Goal: Navigation & Orientation: Understand site structure

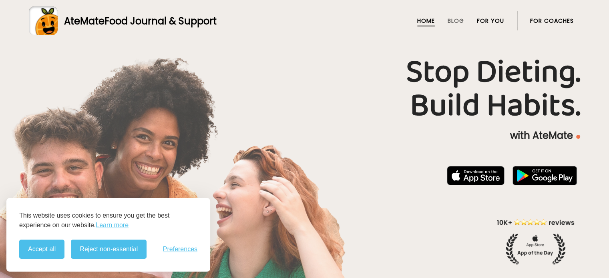
click at [488, 20] on link "For You" at bounding box center [490, 21] width 27 height 6
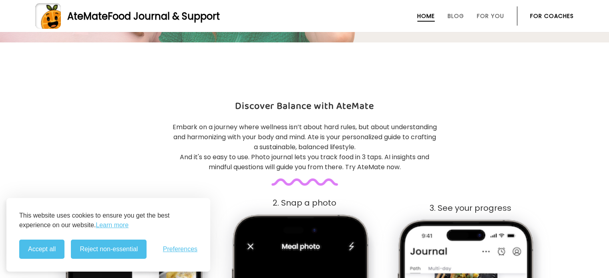
scroll to position [278, 0]
click at [547, 16] on link "For Coaches" at bounding box center [552, 16] width 44 height 6
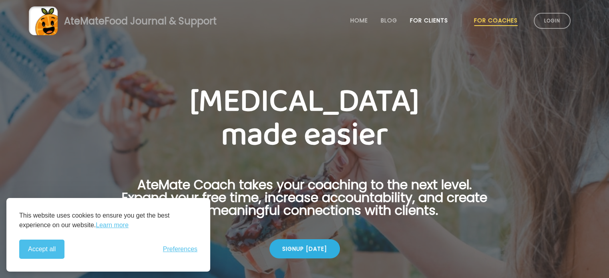
click at [437, 20] on link "For Clients" at bounding box center [429, 20] width 38 height 6
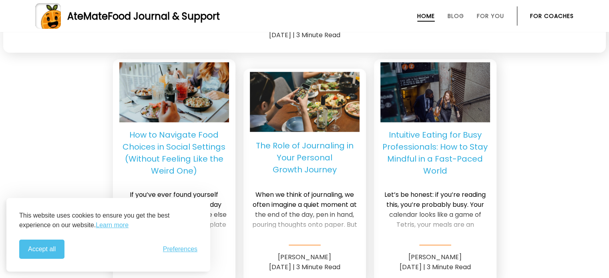
scroll to position [2206, 0]
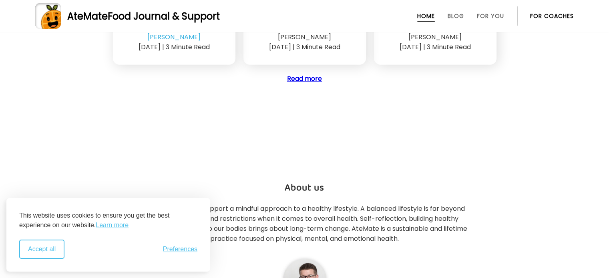
click at [36, 254] on button "Accept all" at bounding box center [41, 249] width 45 height 19
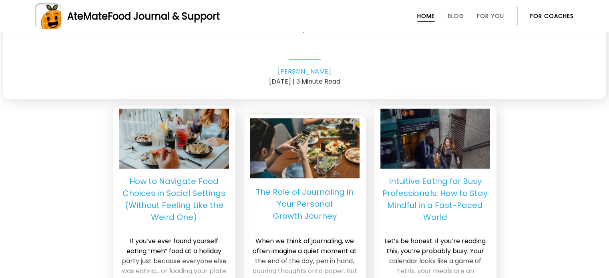
scroll to position [1940, 0]
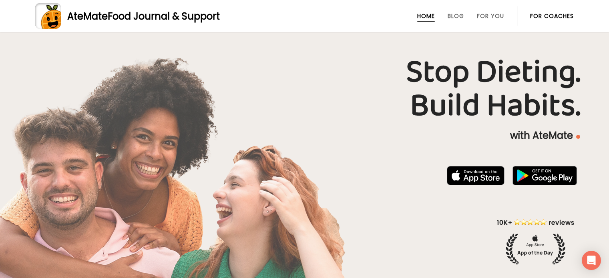
scroll to position [278, 0]
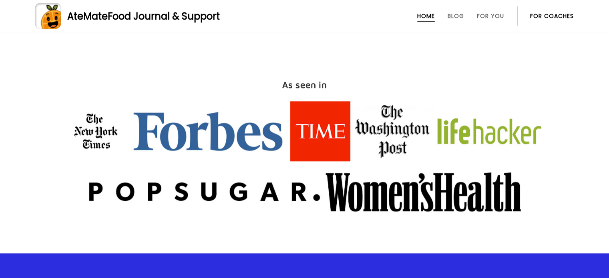
scroll to position [991, 0]
